Goal: Communication & Community: Answer question/provide support

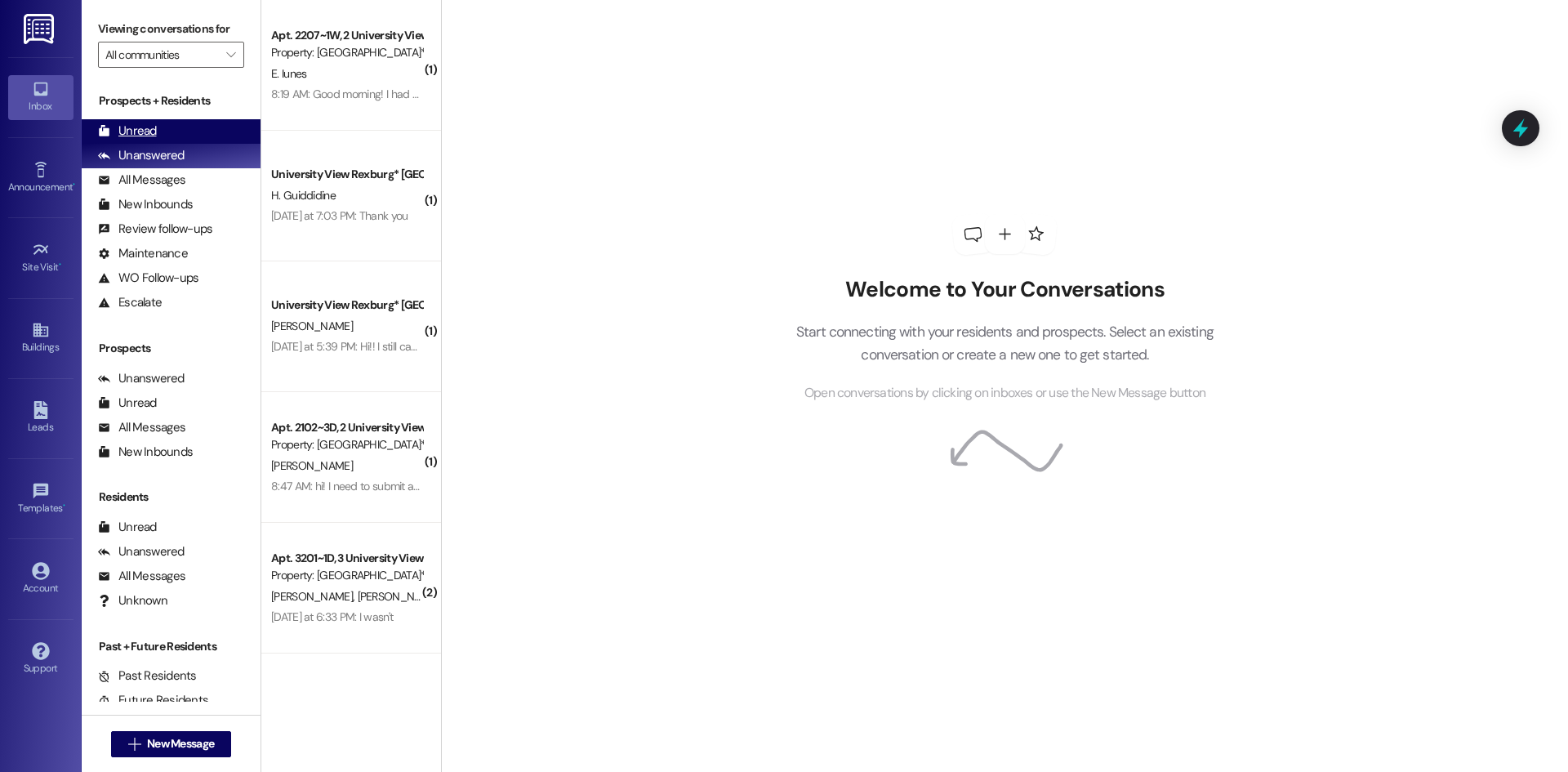
click at [173, 136] on div "Unread (0)" at bounding box center [171, 131] width 179 height 24
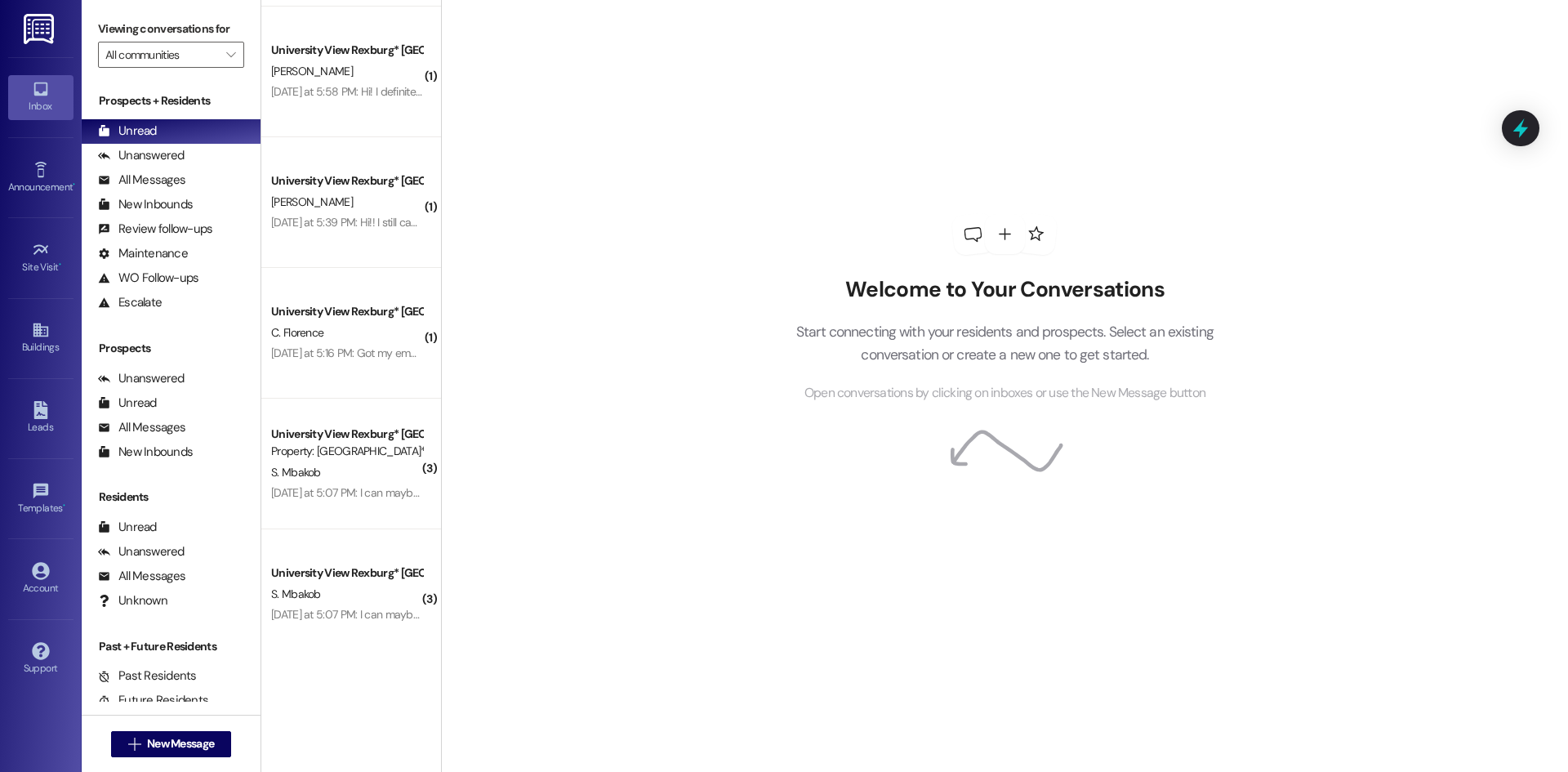
scroll to position [749, 0]
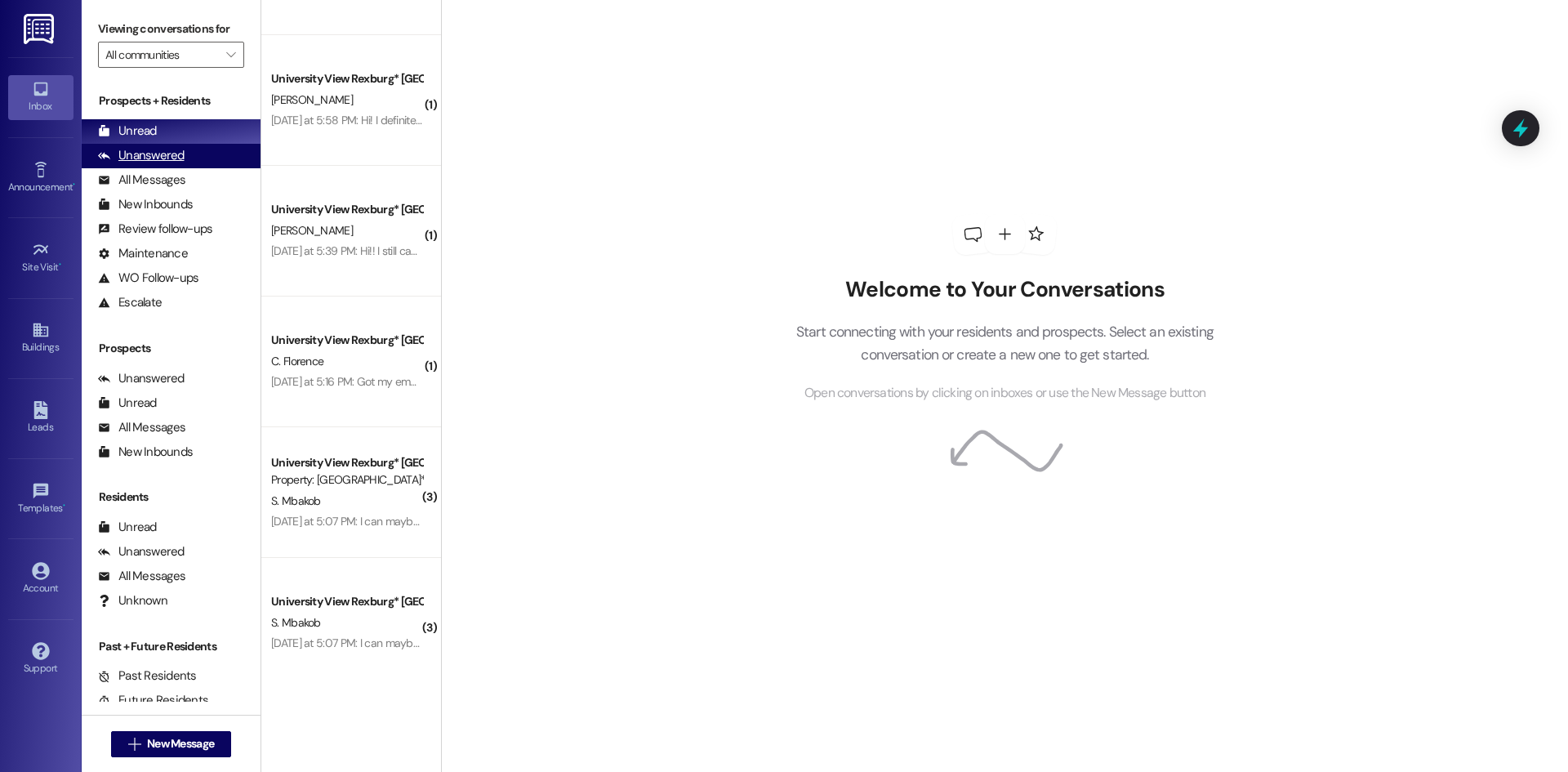
click at [139, 150] on div "Unanswered" at bounding box center [142, 155] width 87 height 17
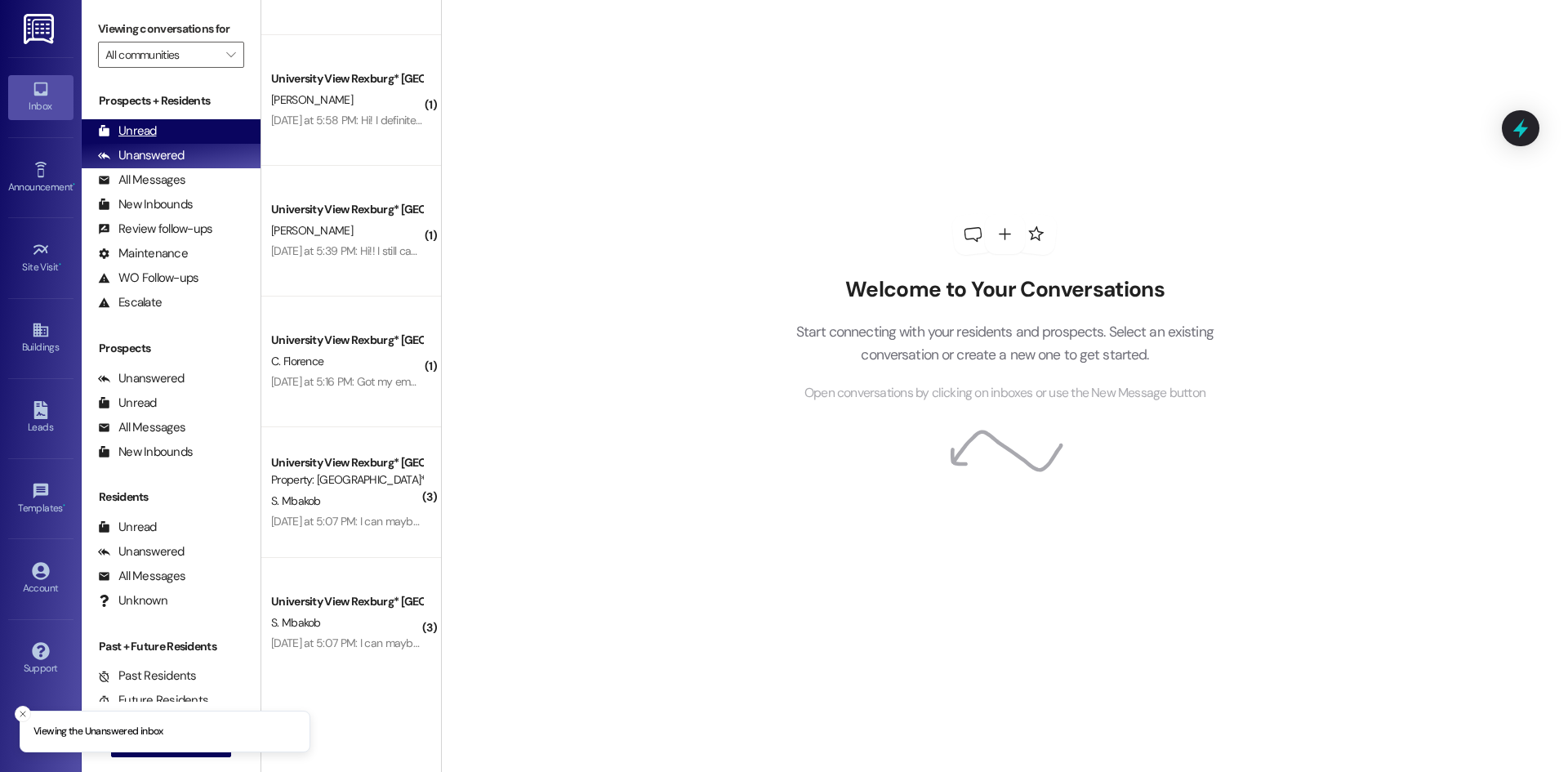
click at [148, 132] on div "Unread" at bounding box center [127, 131] width 59 height 17
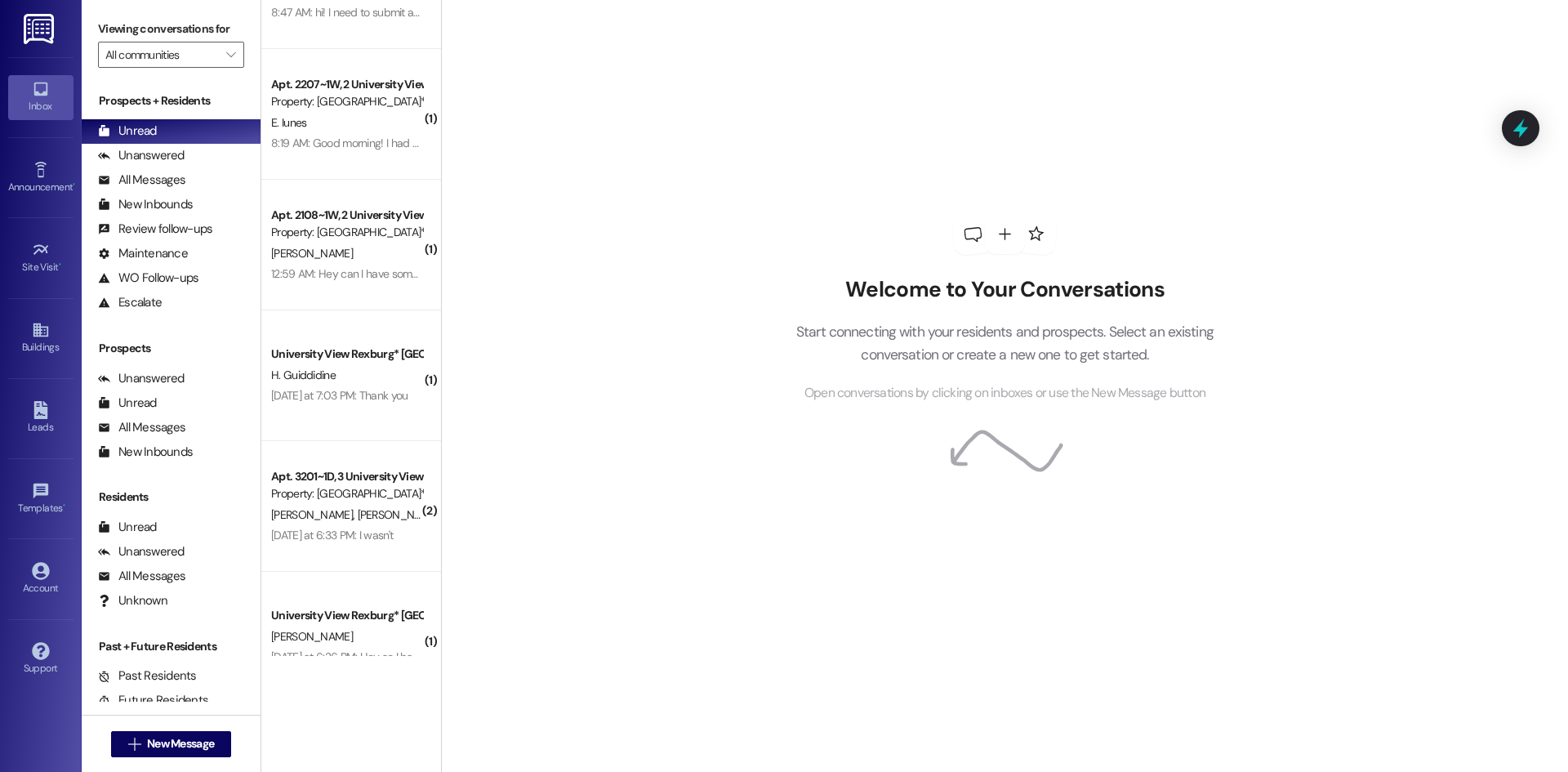
scroll to position [0, 0]
